Goal: Information Seeking & Learning: Check status

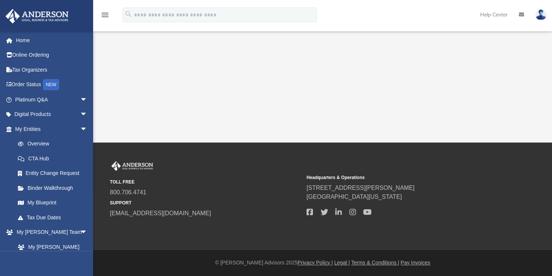
click at [104, 13] on icon "menu" at bounding box center [105, 14] width 9 height 9
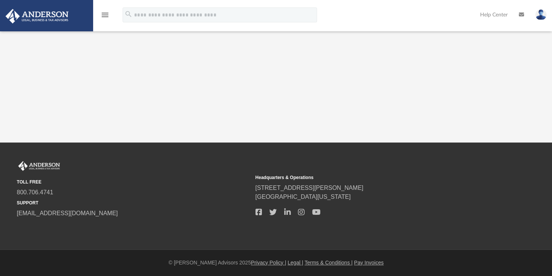
click at [104, 13] on icon "menu" at bounding box center [105, 14] width 9 height 9
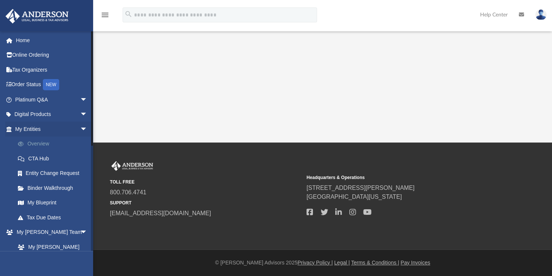
click at [47, 143] on link "Overview" at bounding box center [54, 143] width 88 height 15
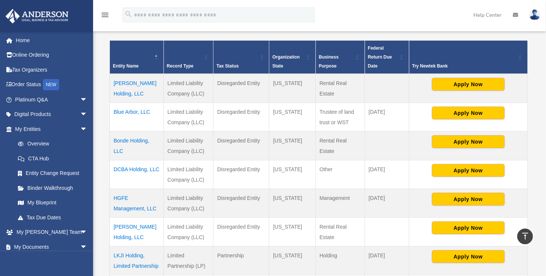
scroll to position [147, 0]
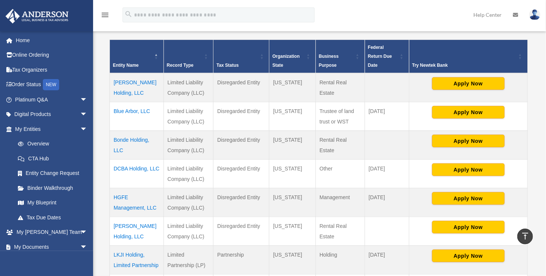
click at [136, 136] on td "Bonde Holding, LLC" at bounding box center [137, 144] width 54 height 29
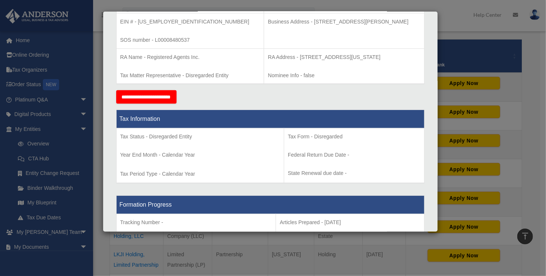
scroll to position [0, 0]
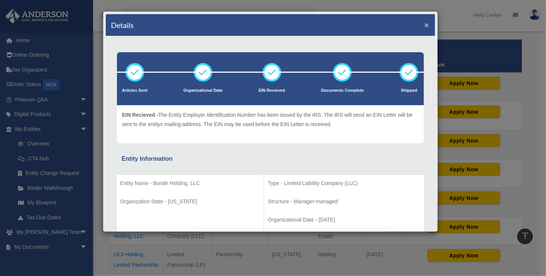
click at [425, 23] on button "×" at bounding box center [427, 25] width 5 height 8
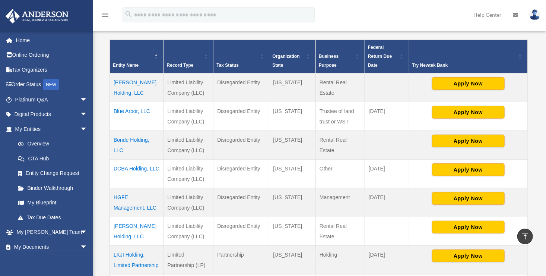
click at [127, 80] on td "Blom Holding, LLC" at bounding box center [137, 87] width 54 height 29
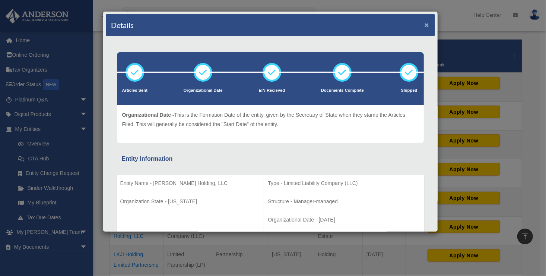
click at [425, 22] on button "×" at bounding box center [427, 25] width 5 height 8
